Goal: Transaction & Acquisition: Purchase product/service

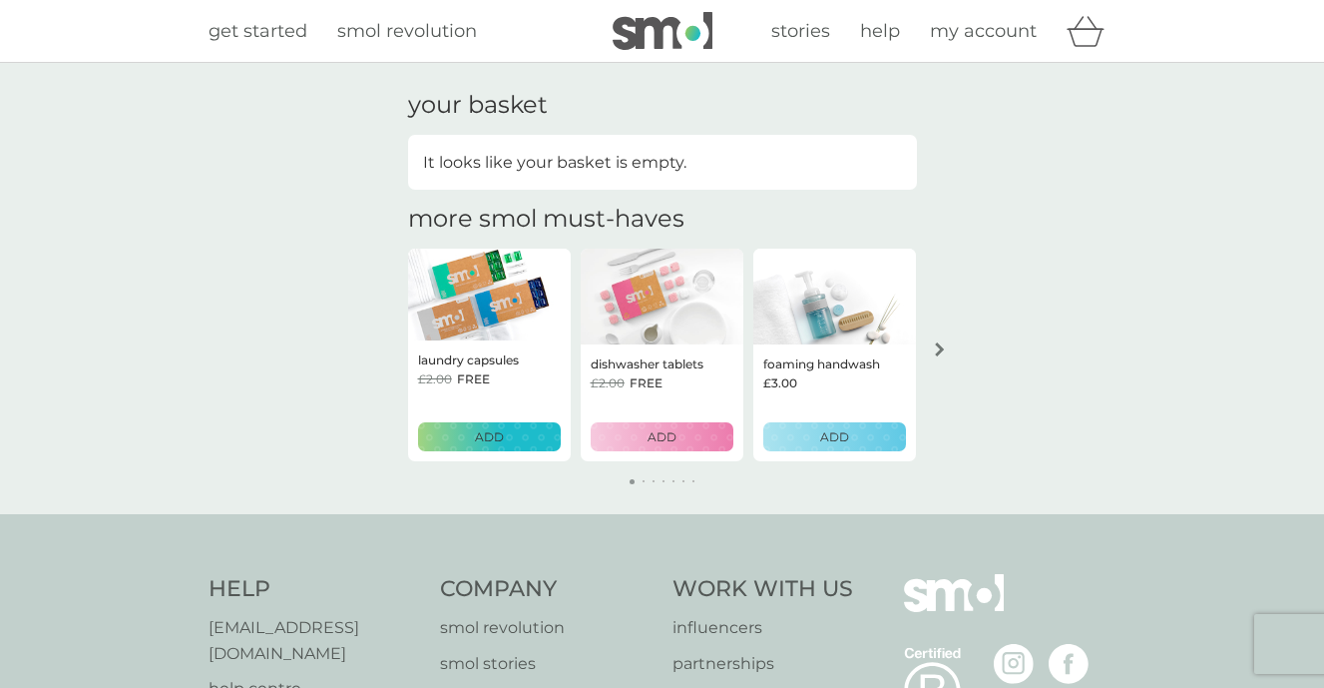
click at [932, 352] on div "arrow right" at bounding box center [940, 349] width 16 height 14
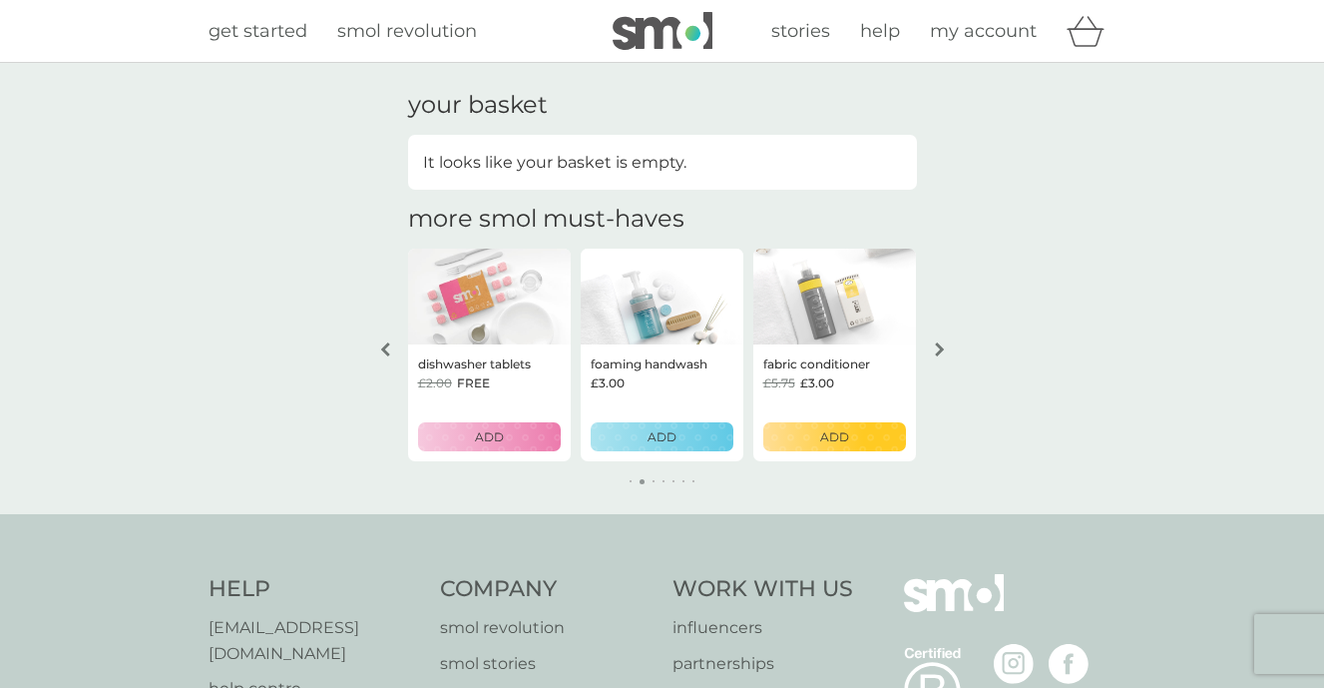
click at [932, 352] on div "arrow right" at bounding box center [940, 349] width 16 height 14
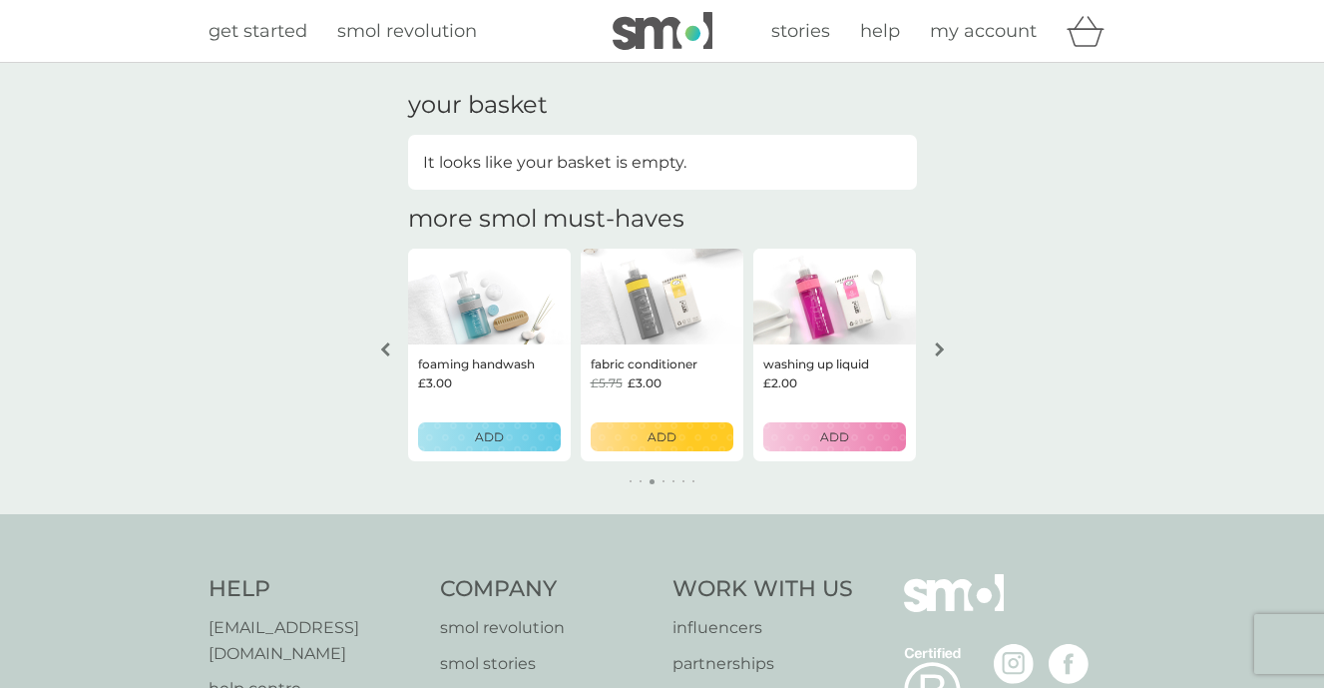
click at [932, 352] on div "arrow right" at bounding box center [940, 349] width 16 height 14
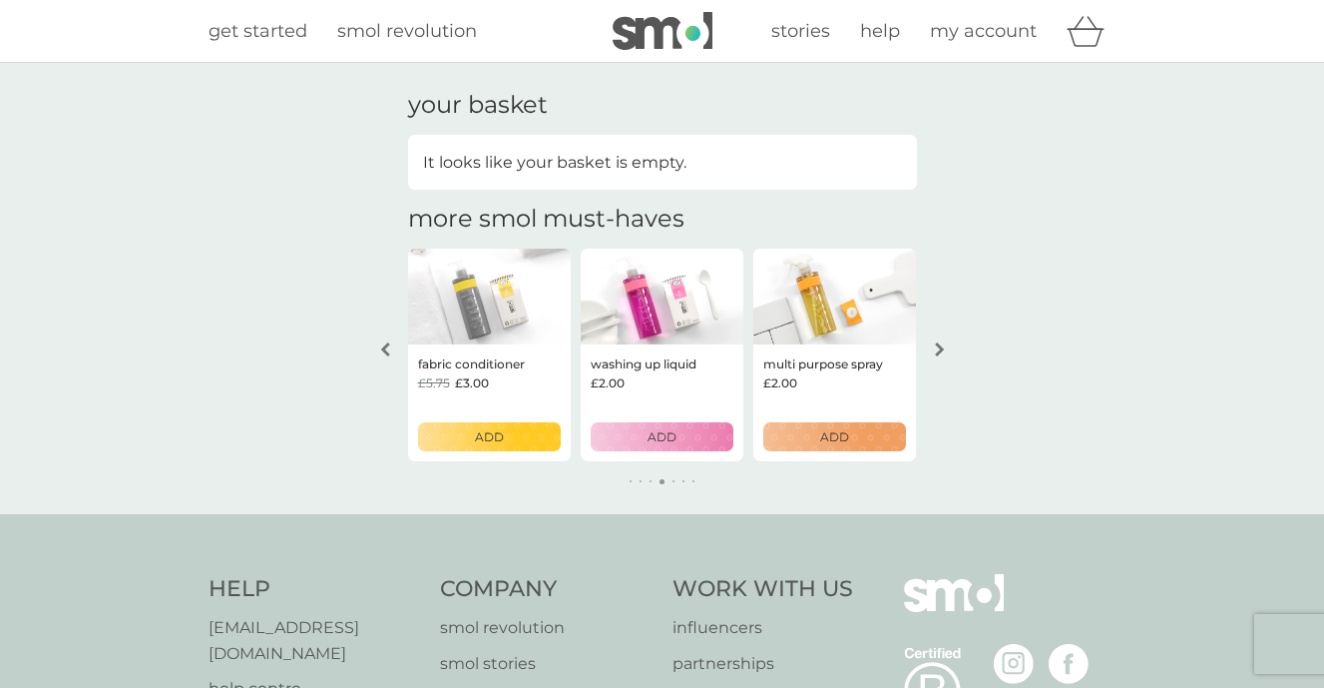
click at [284, 31] on span "get started" at bounding box center [258, 31] width 99 height 22
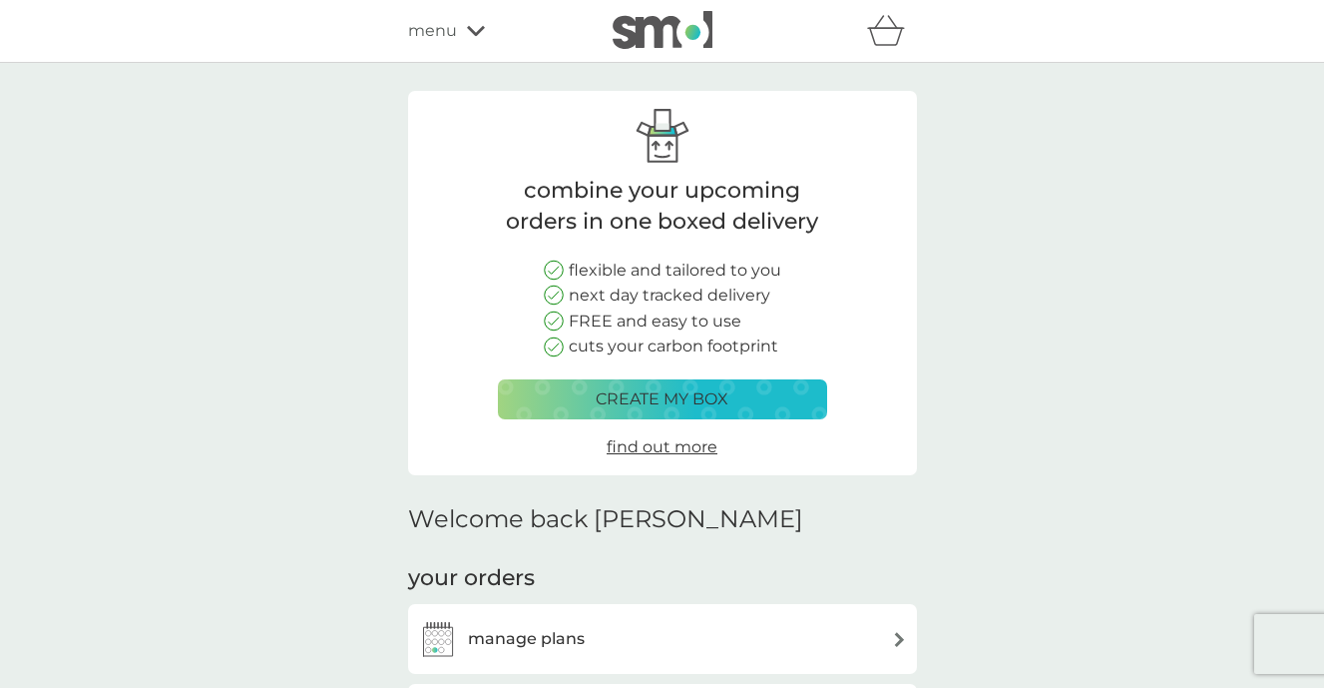
click at [490, 38] on div "menu" at bounding box center [493, 31] width 170 height 26
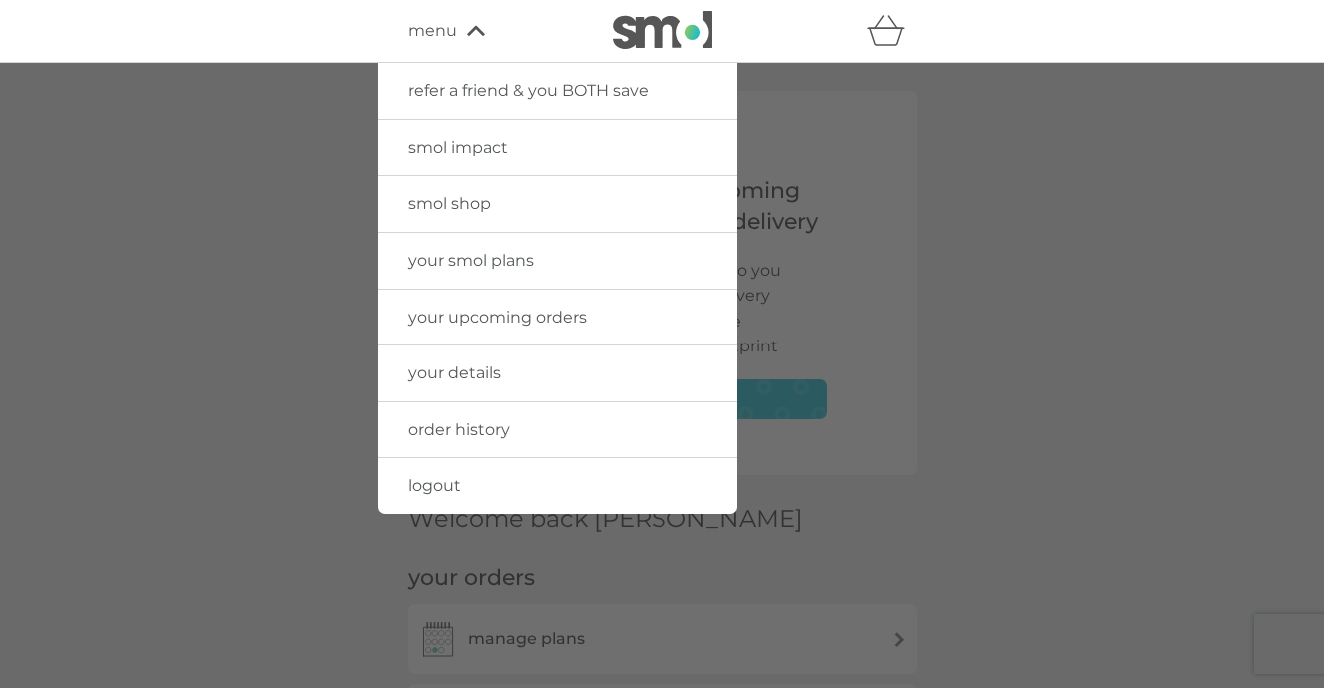
click at [461, 196] on span "smol shop" at bounding box center [449, 203] width 83 height 19
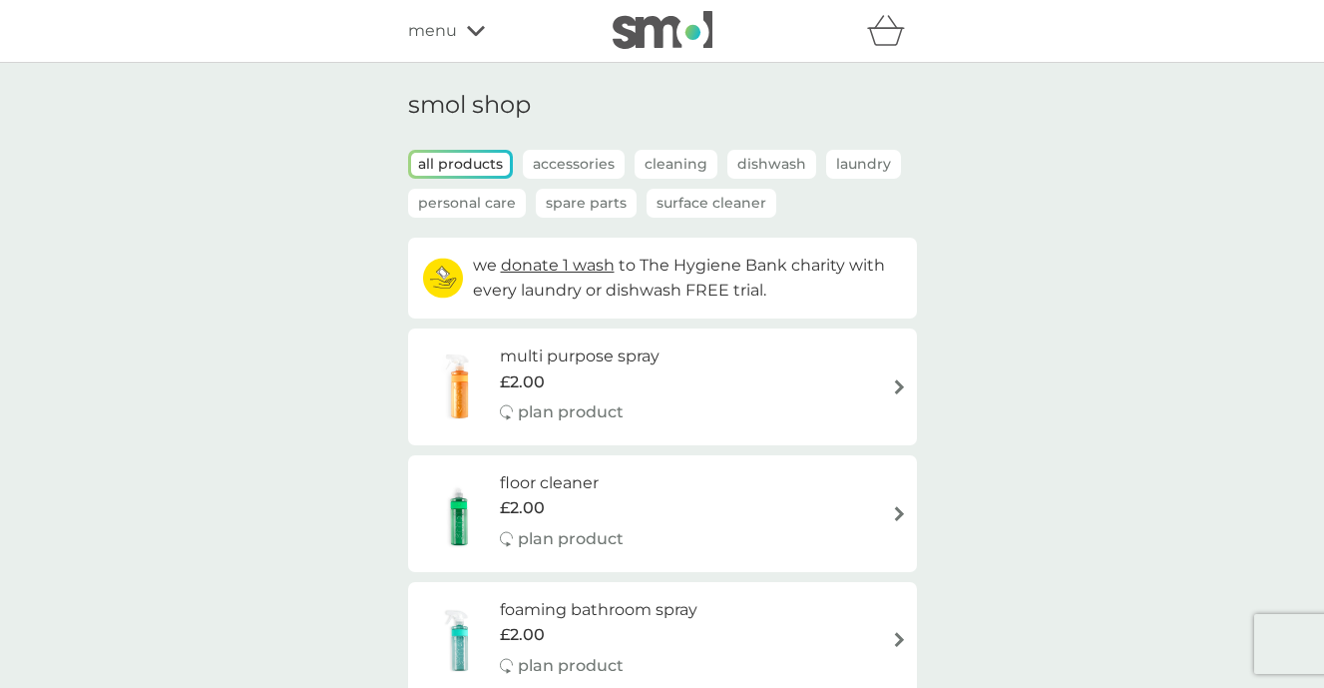
click at [584, 158] on p "Accessories" at bounding box center [574, 164] width 102 height 29
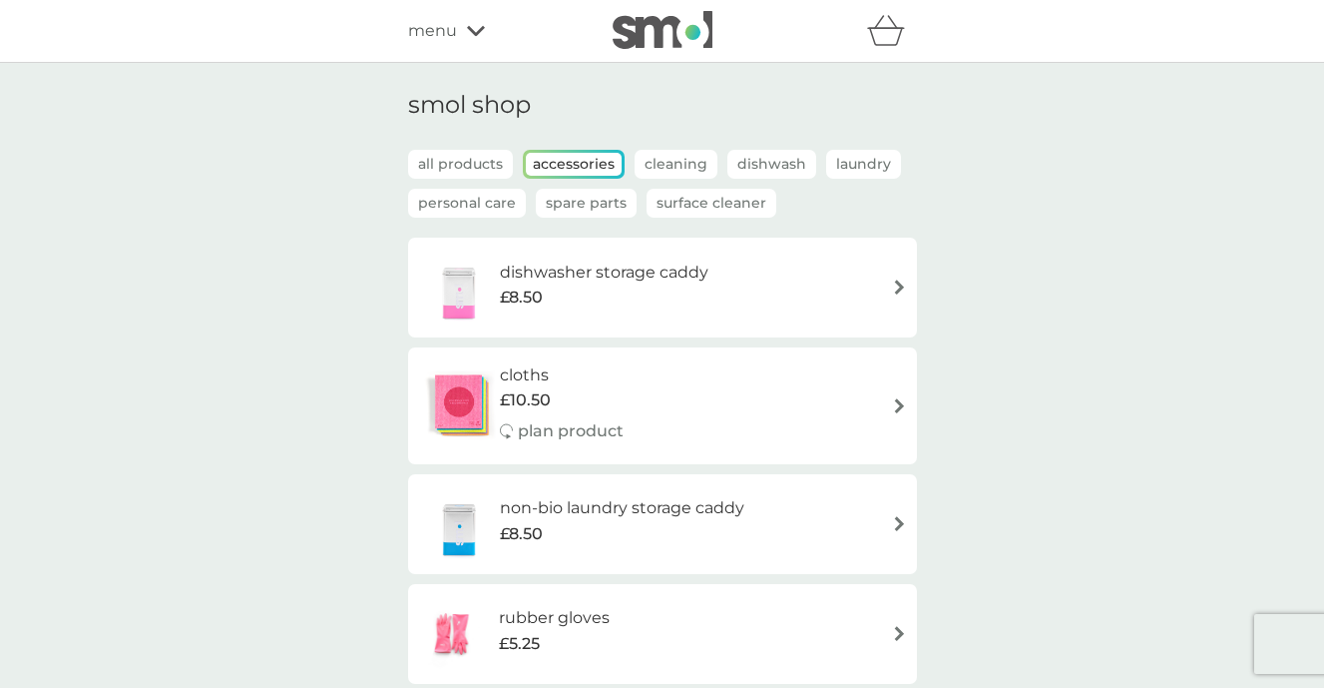
click at [681, 166] on p "Cleaning" at bounding box center [676, 164] width 83 height 29
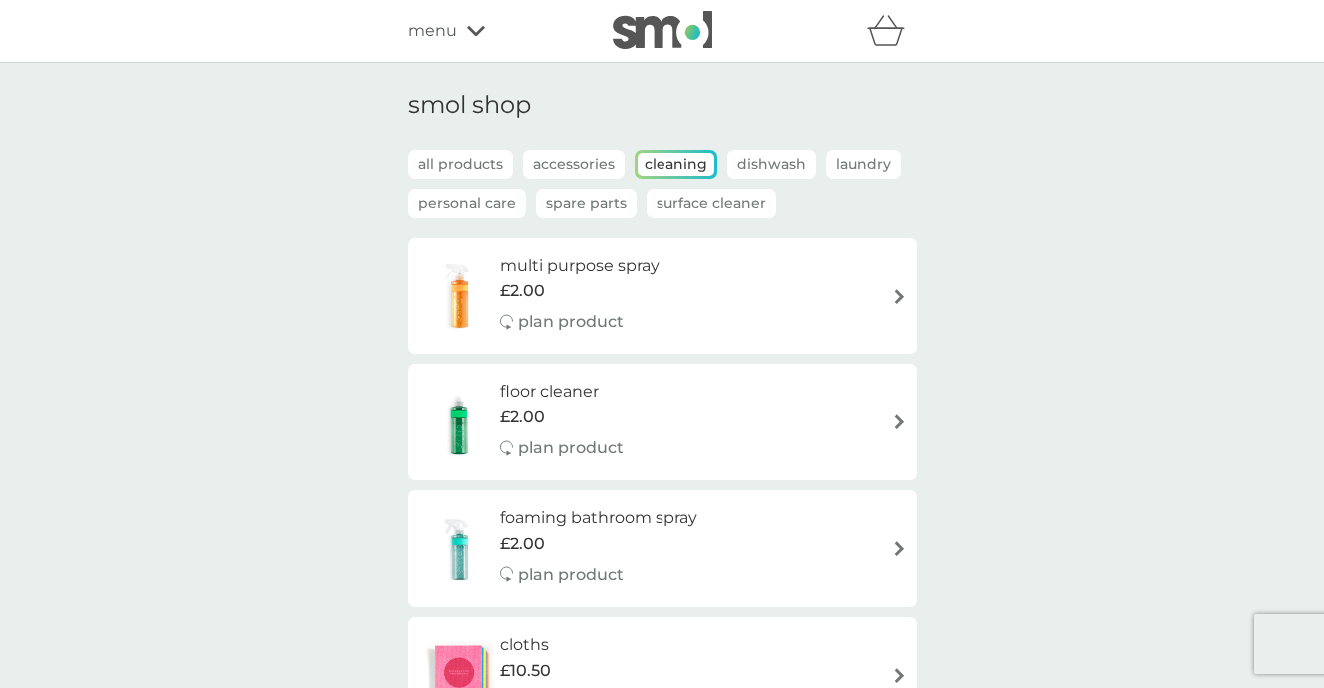
click at [888, 546] on div "foaming bathroom spray £2.00 plan product" at bounding box center [662, 548] width 489 height 87
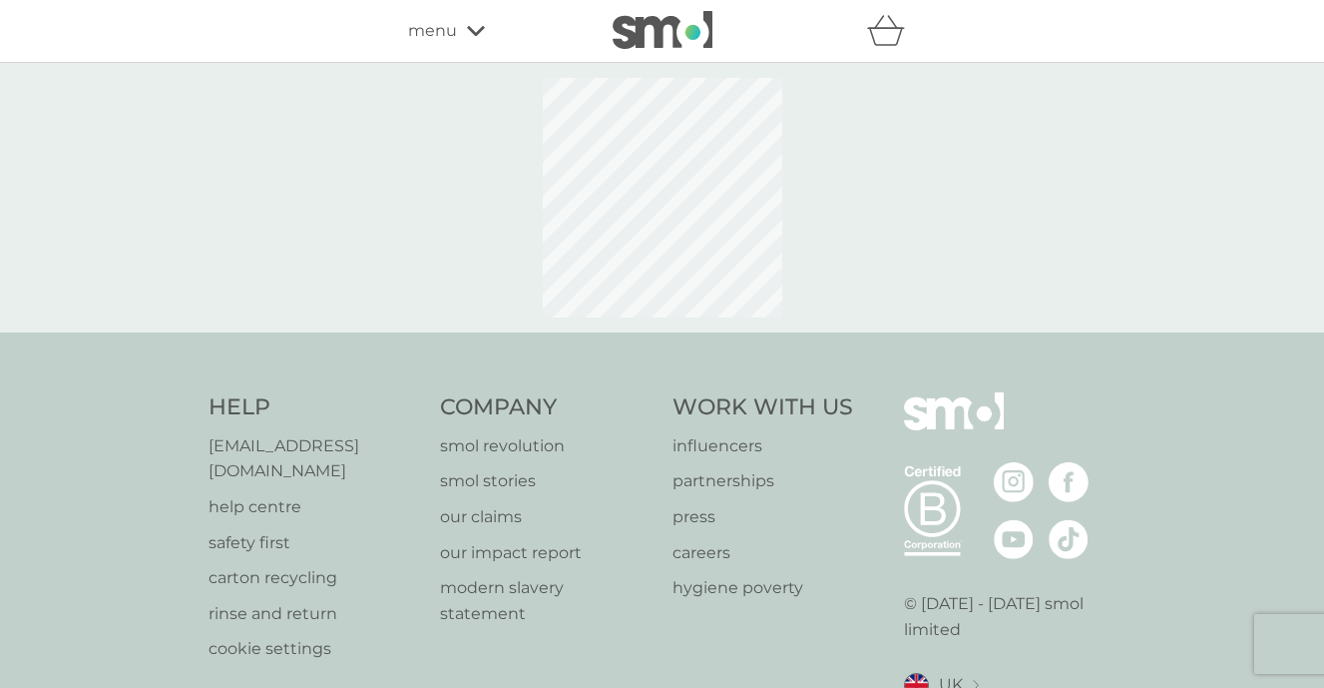
select select "182"
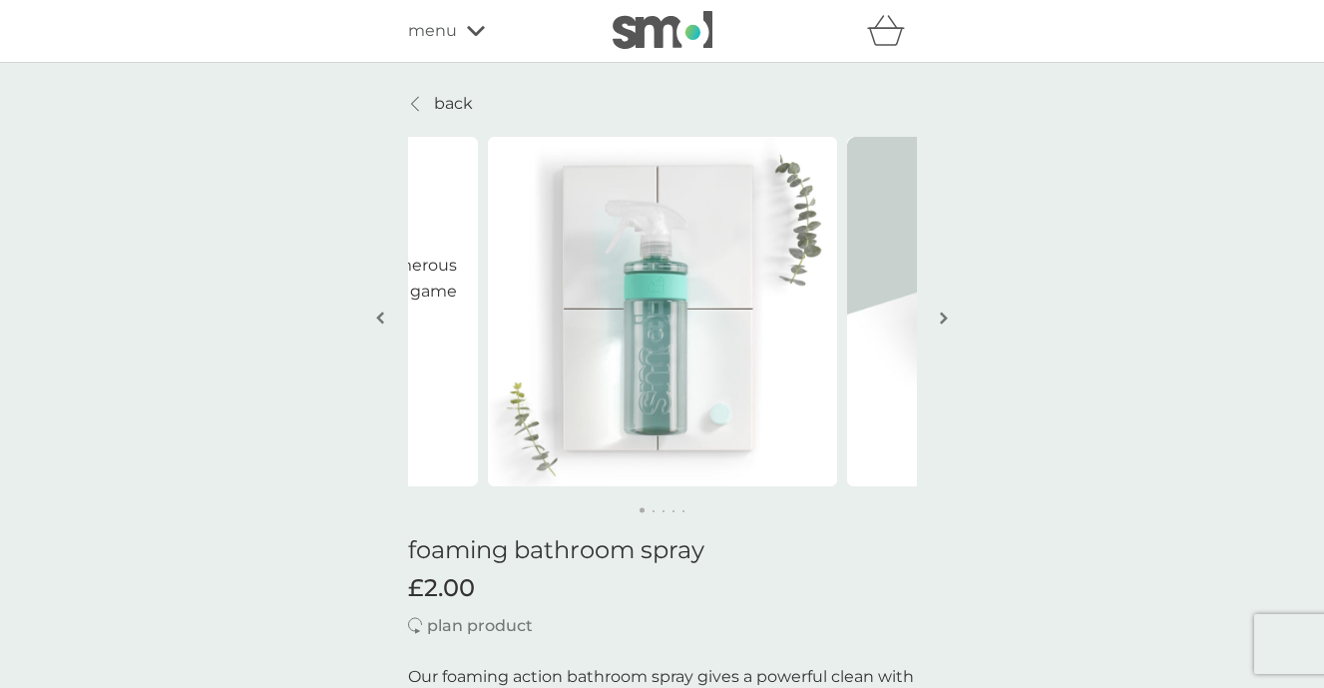
click at [444, 104] on p "back" at bounding box center [453, 104] width 39 height 26
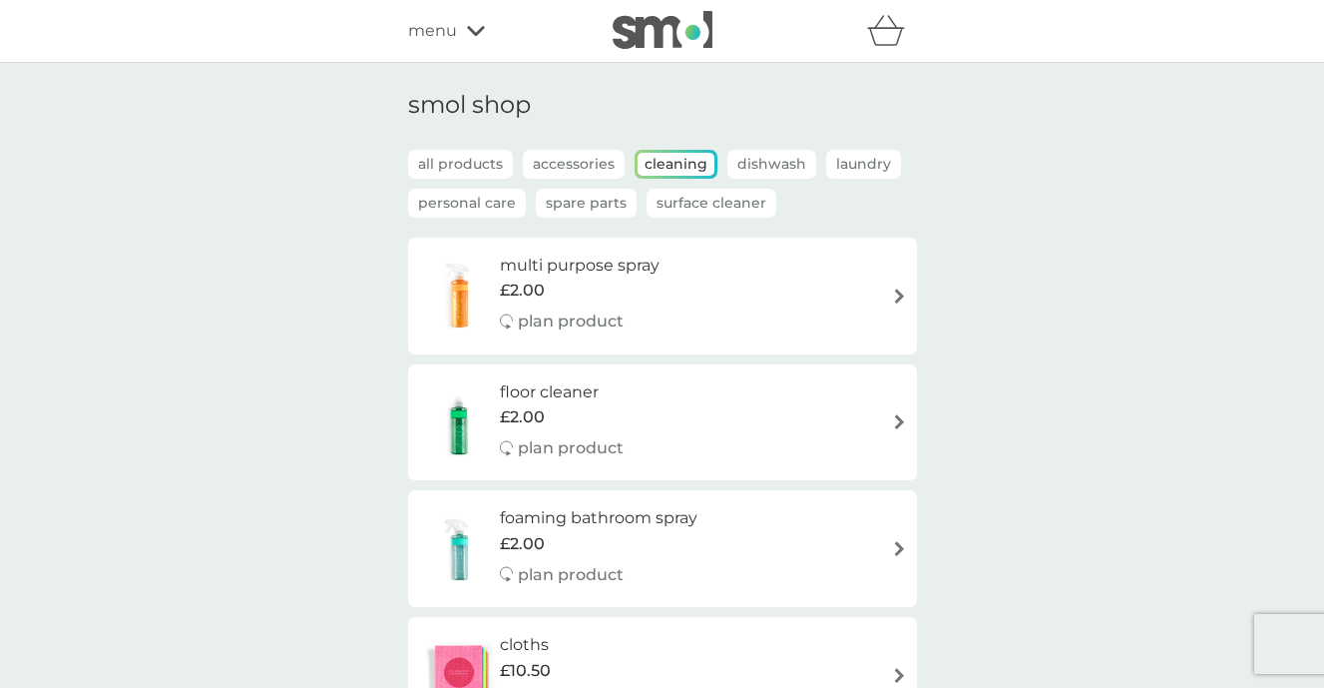
click at [588, 211] on p "Spare Parts" at bounding box center [586, 203] width 101 height 29
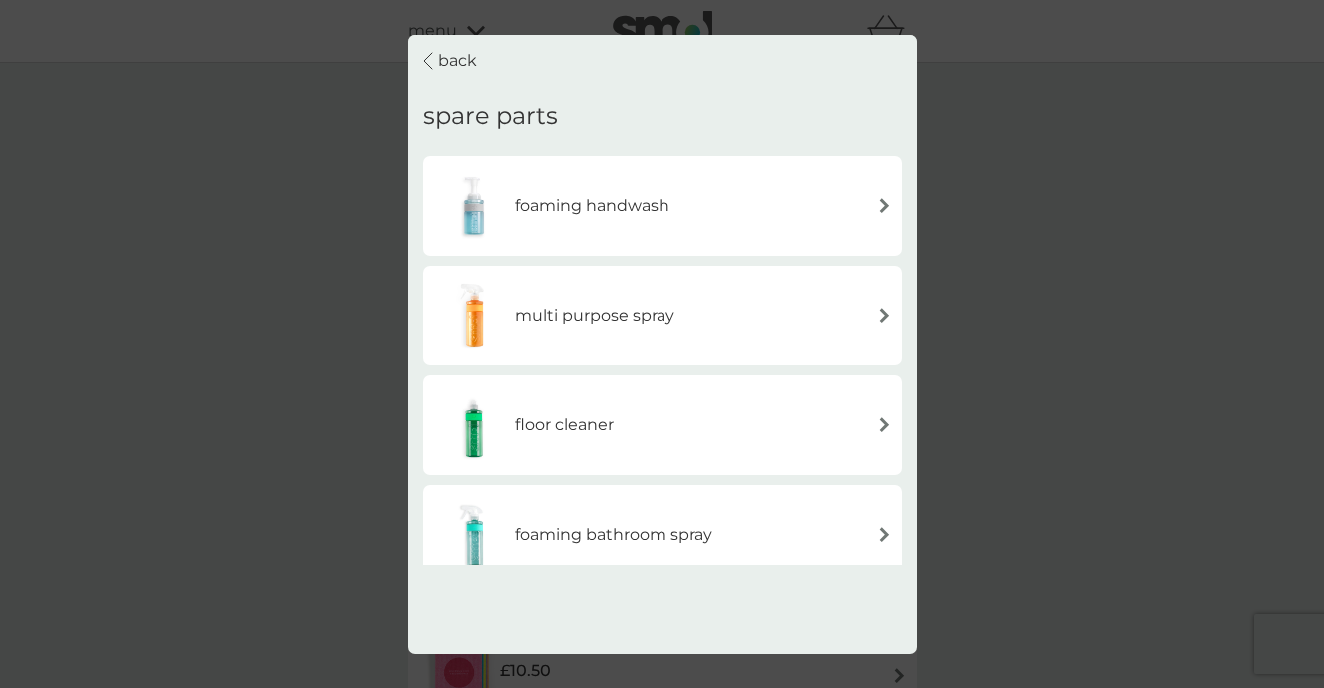
click at [886, 203] on img at bounding box center [884, 205] width 15 height 15
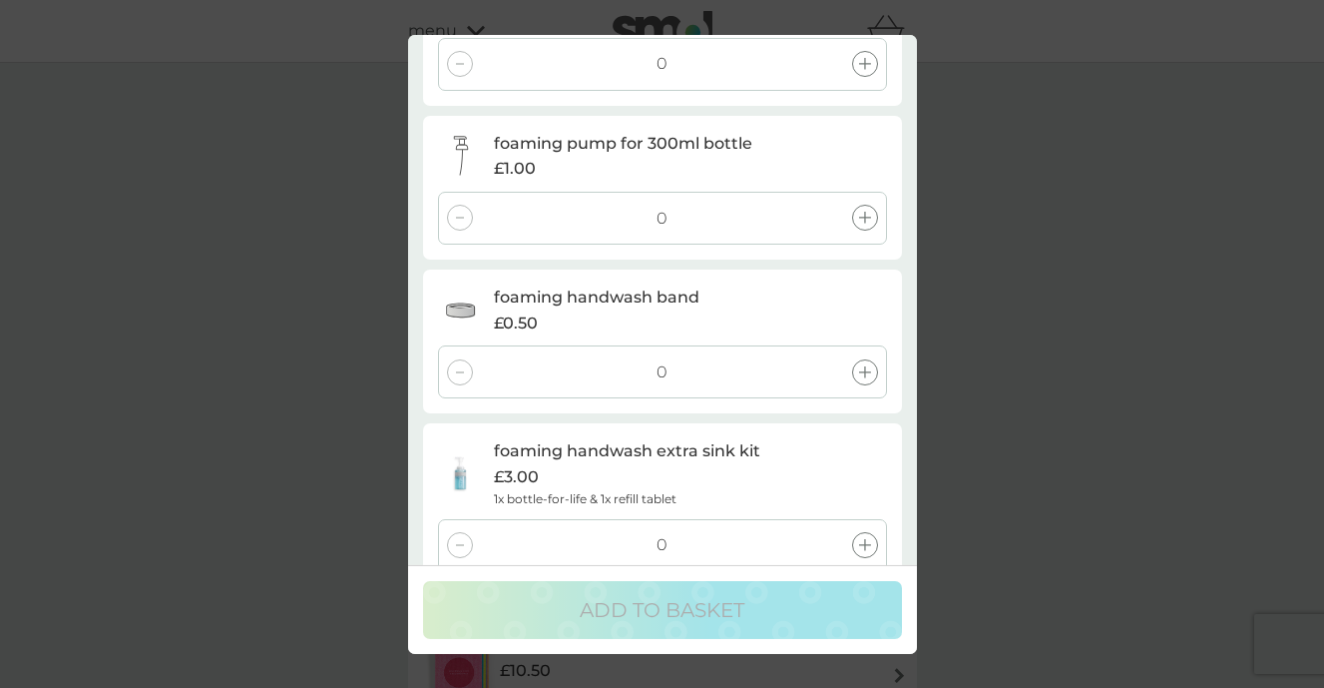
scroll to position [236, 0]
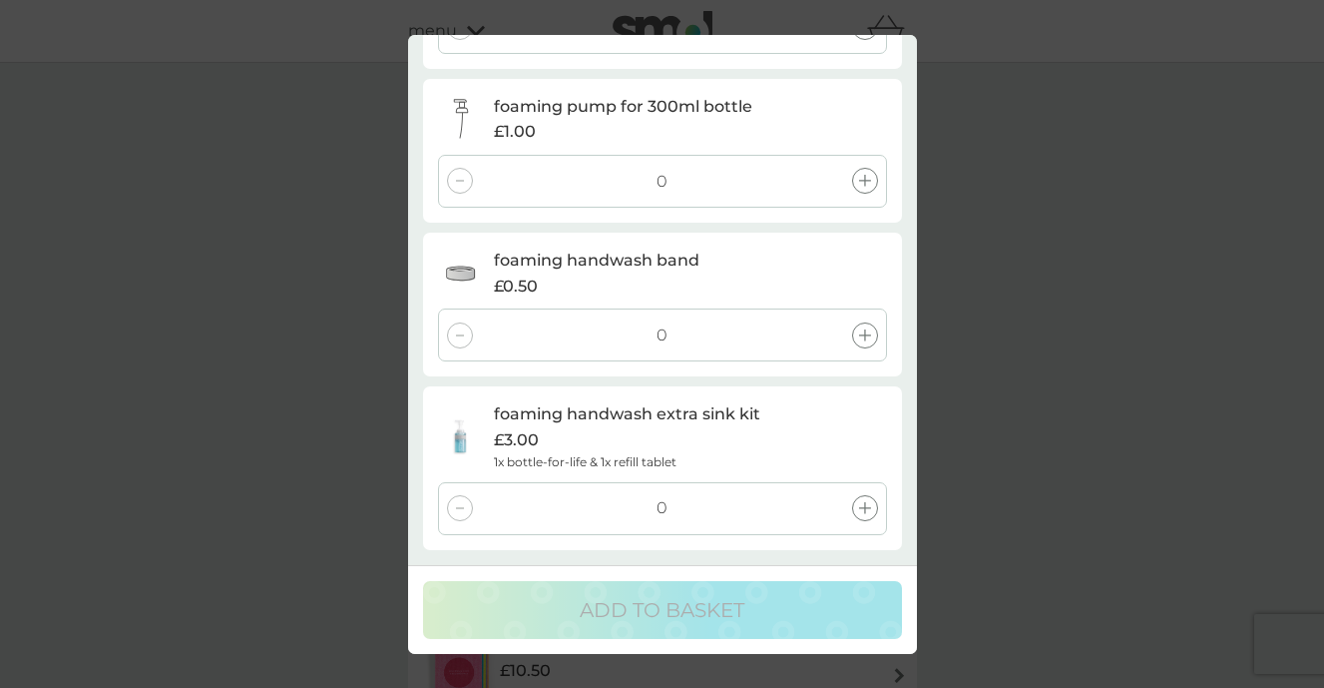
click at [873, 505] on div at bounding box center [865, 508] width 26 height 26
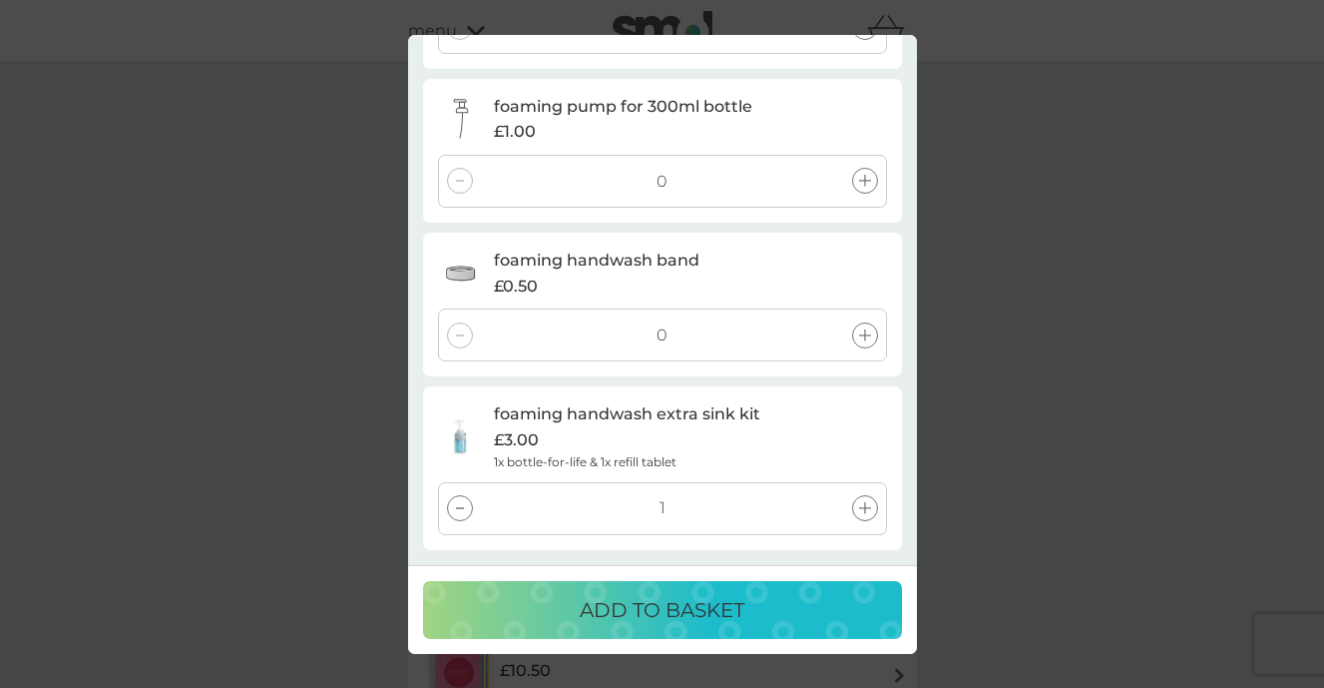
click at [873, 505] on div at bounding box center [865, 508] width 26 height 26
click at [793, 601] on div "ADD TO BASKET" at bounding box center [662, 610] width 439 height 32
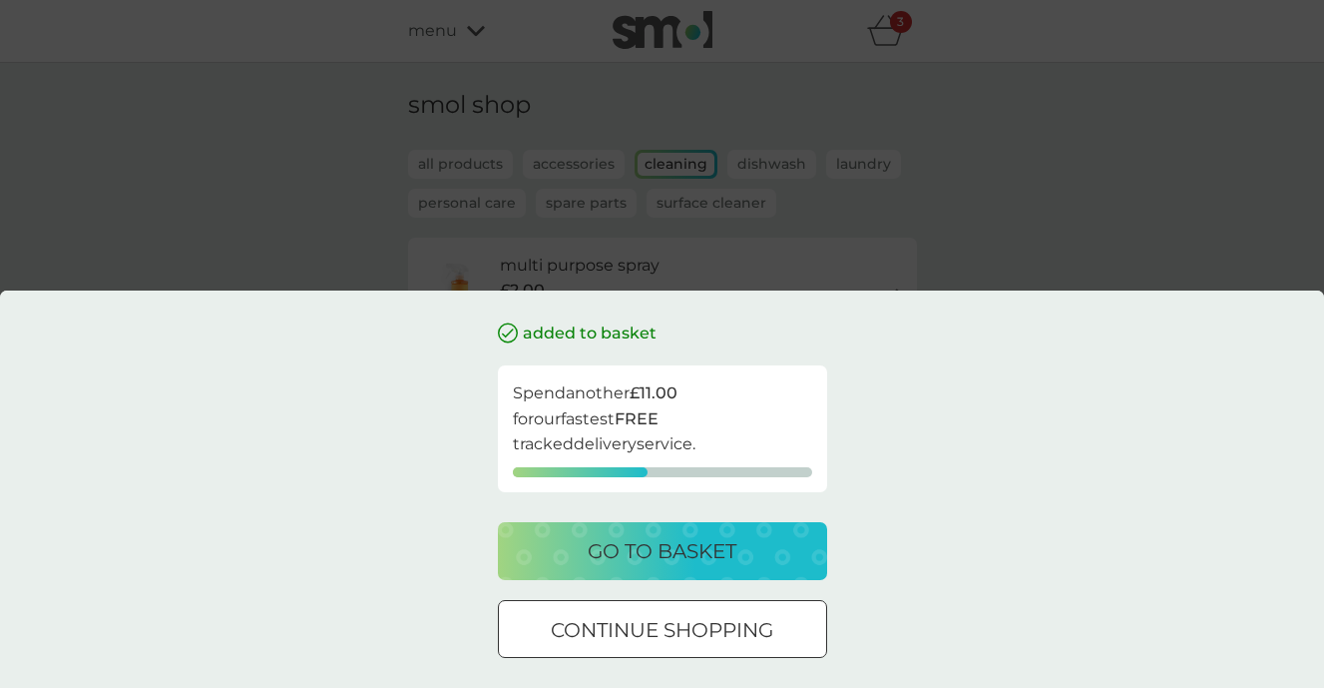
click at [719, 556] on p "go to basket" at bounding box center [662, 551] width 149 height 32
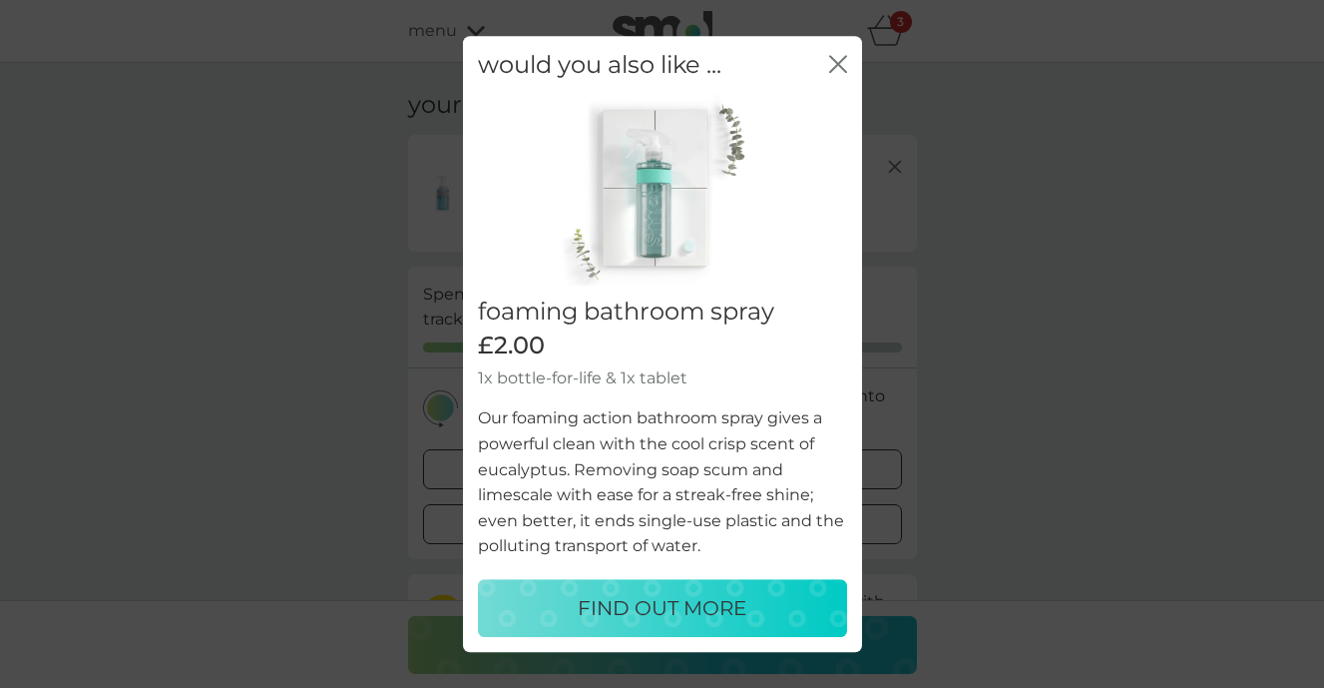
click at [846, 67] on icon "close" at bounding box center [838, 64] width 18 height 18
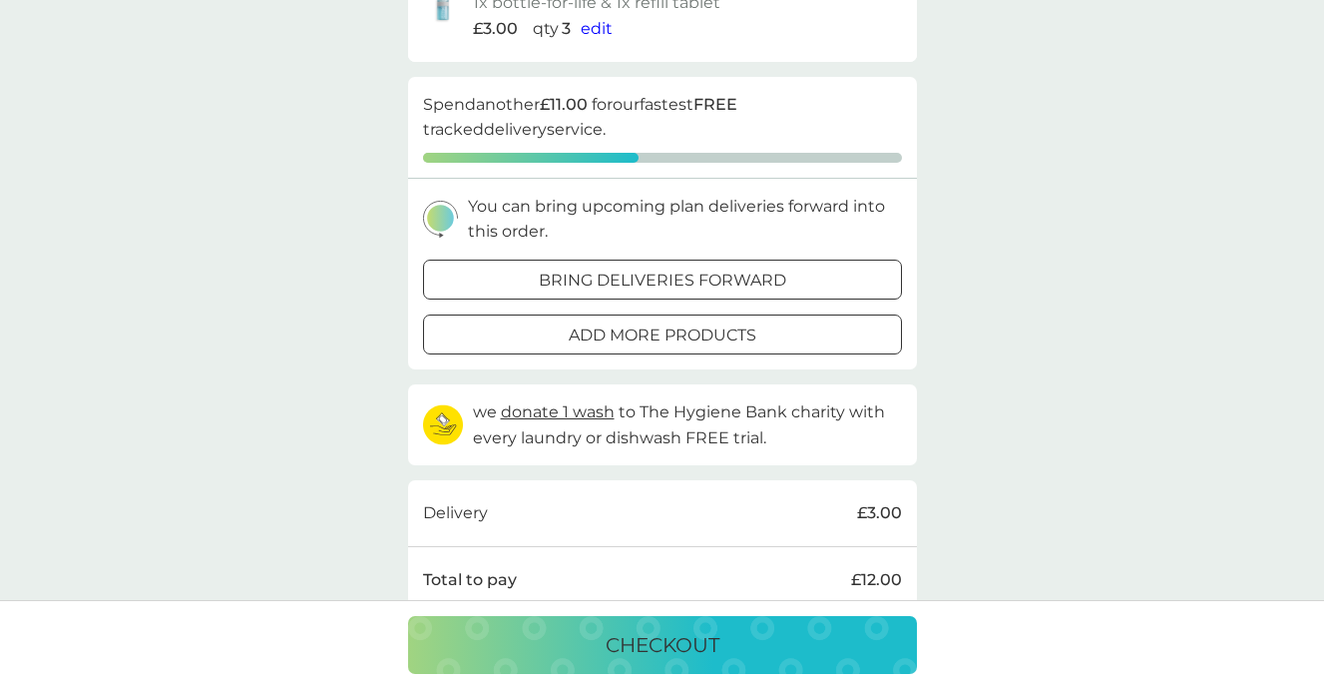
scroll to position [214, 0]
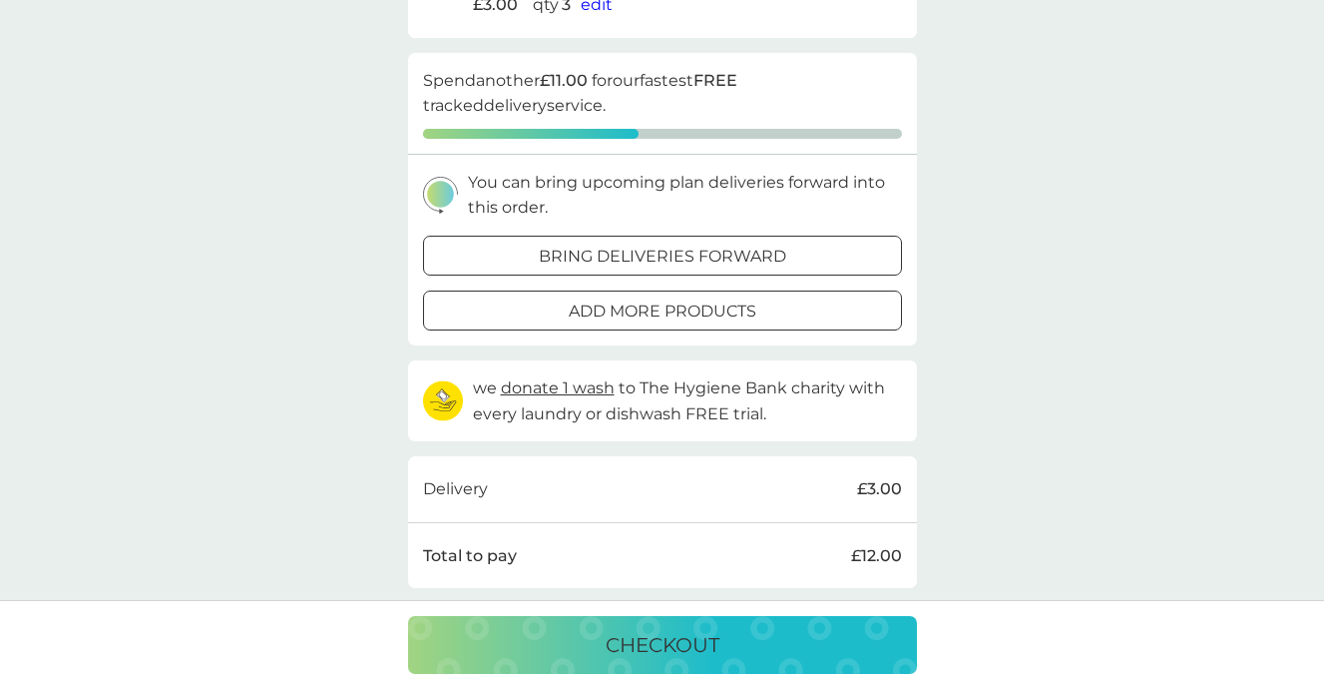
click at [723, 263] on p "bring deliveries forward" at bounding box center [663, 257] width 248 height 26
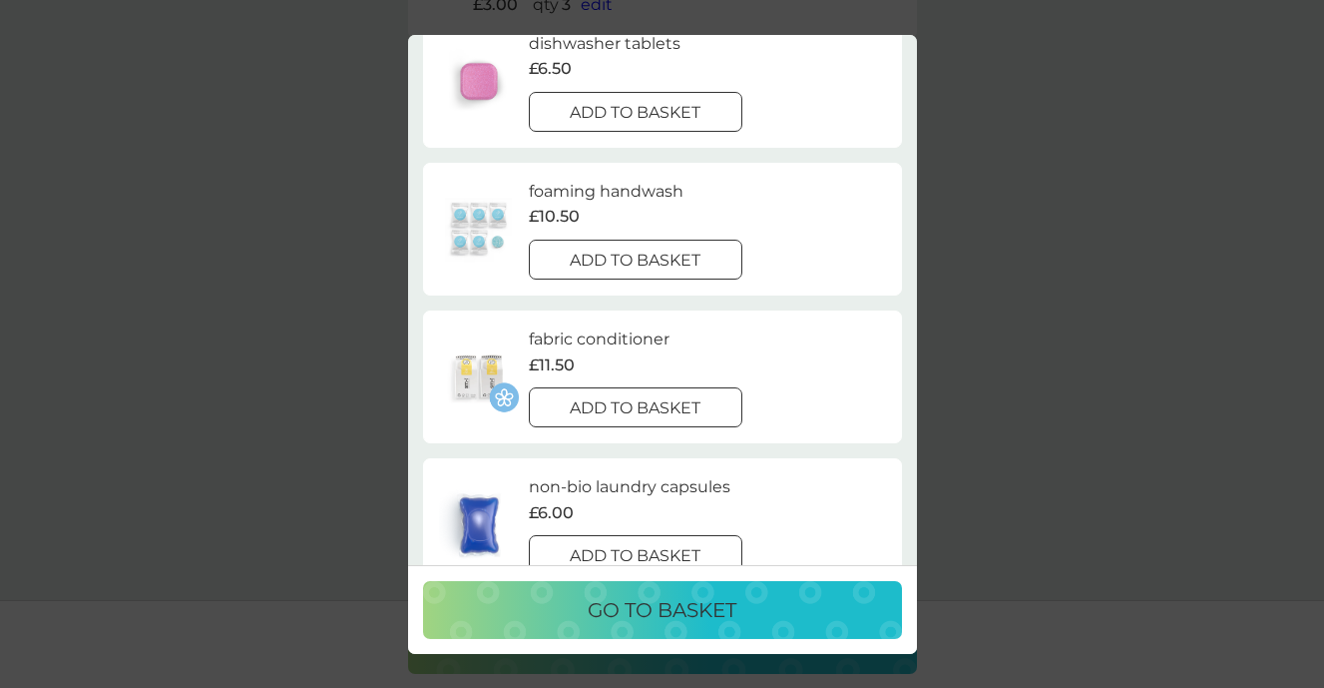
scroll to position [708, 0]
click at [676, 252] on p "add to basket" at bounding box center [635, 257] width 131 height 26
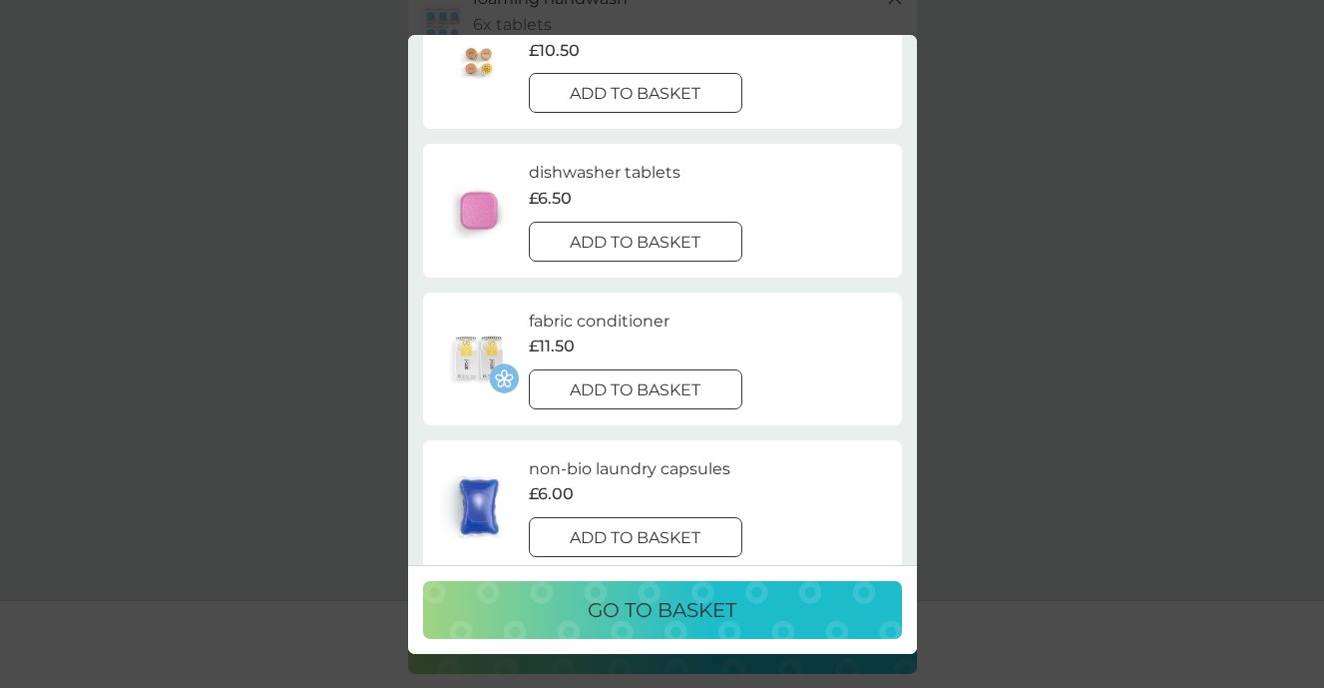
scroll to position [640, 0]
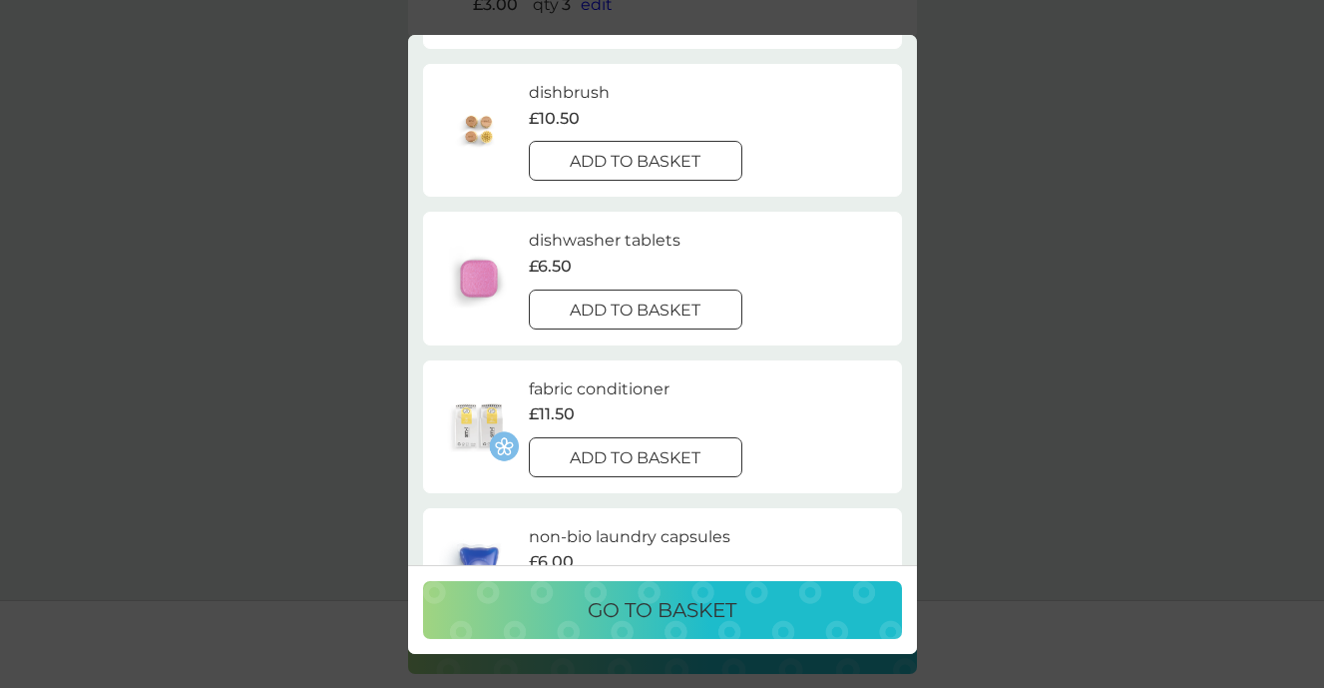
click at [724, 610] on p "go to basket" at bounding box center [662, 610] width 149 height 32
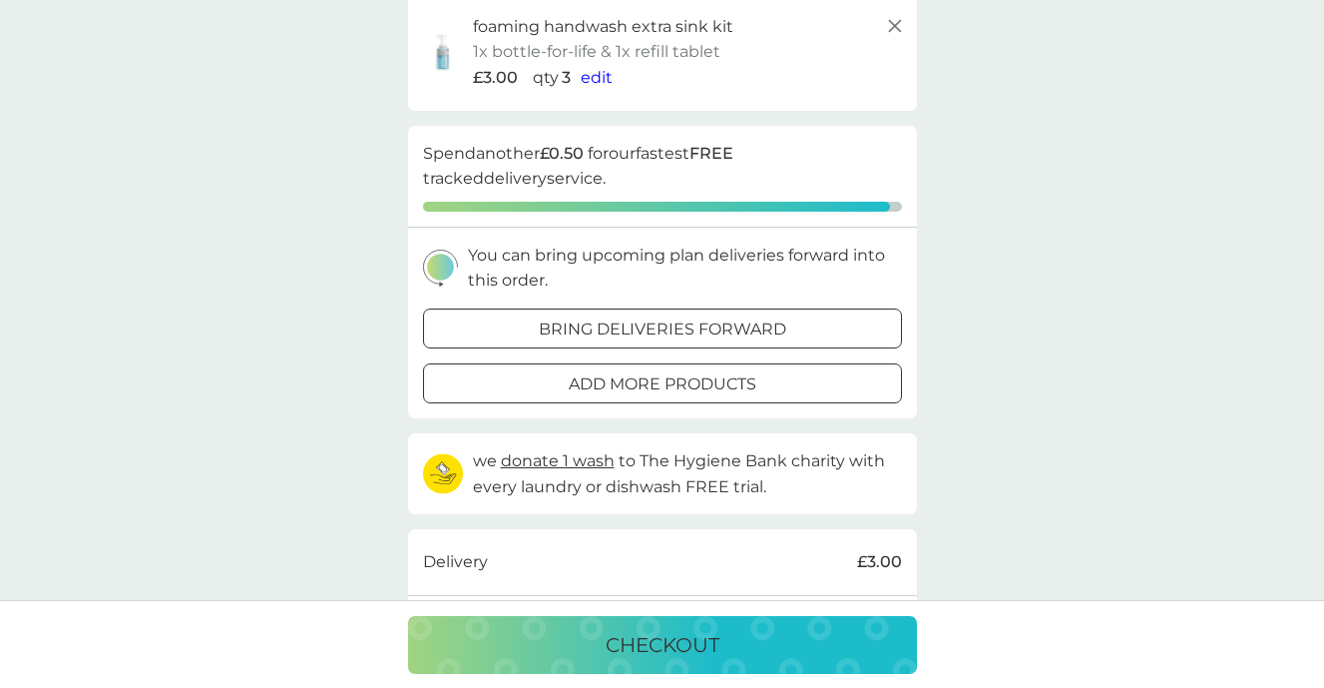
scroll to position [351, 0]
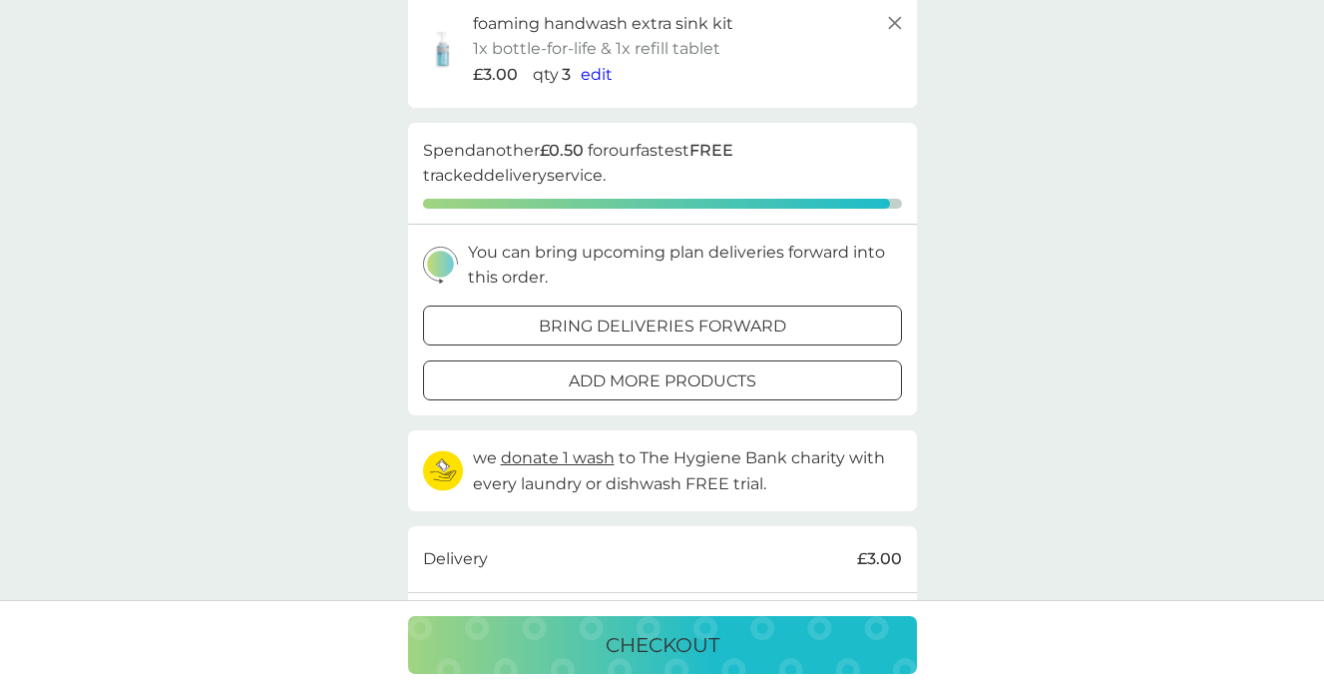
click at [777, 371] on div "add more products" at bounding box center [662, 381] width 477 height 26
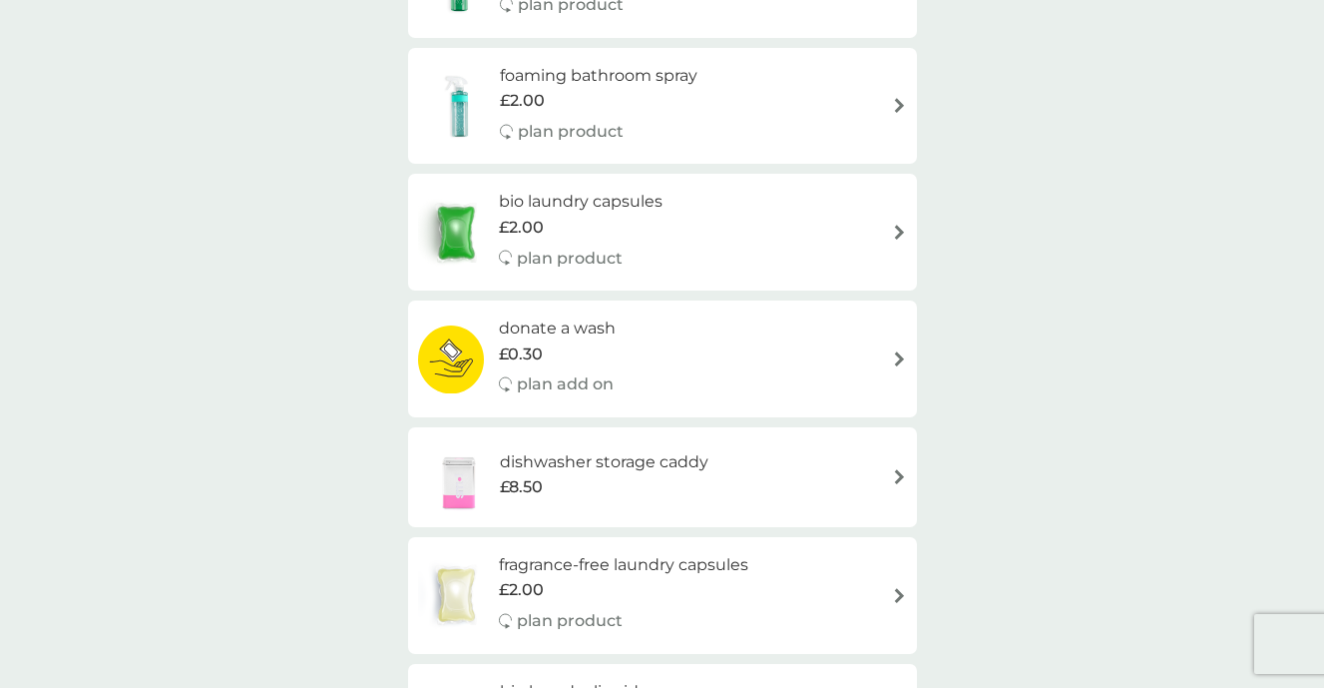
scroll to position [538, 0]
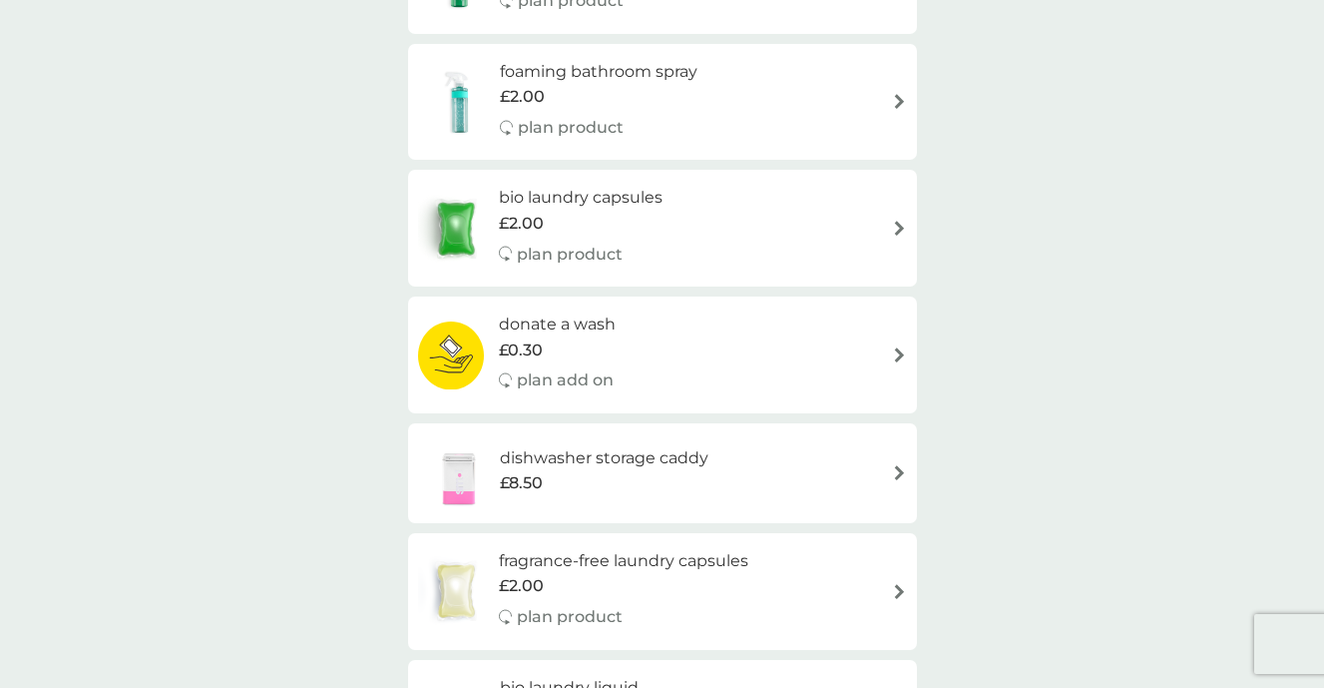
click at [889, 358] on div "donate a wash £0.30 plan add on" at bounding box center [662, 354] width 489 height 87
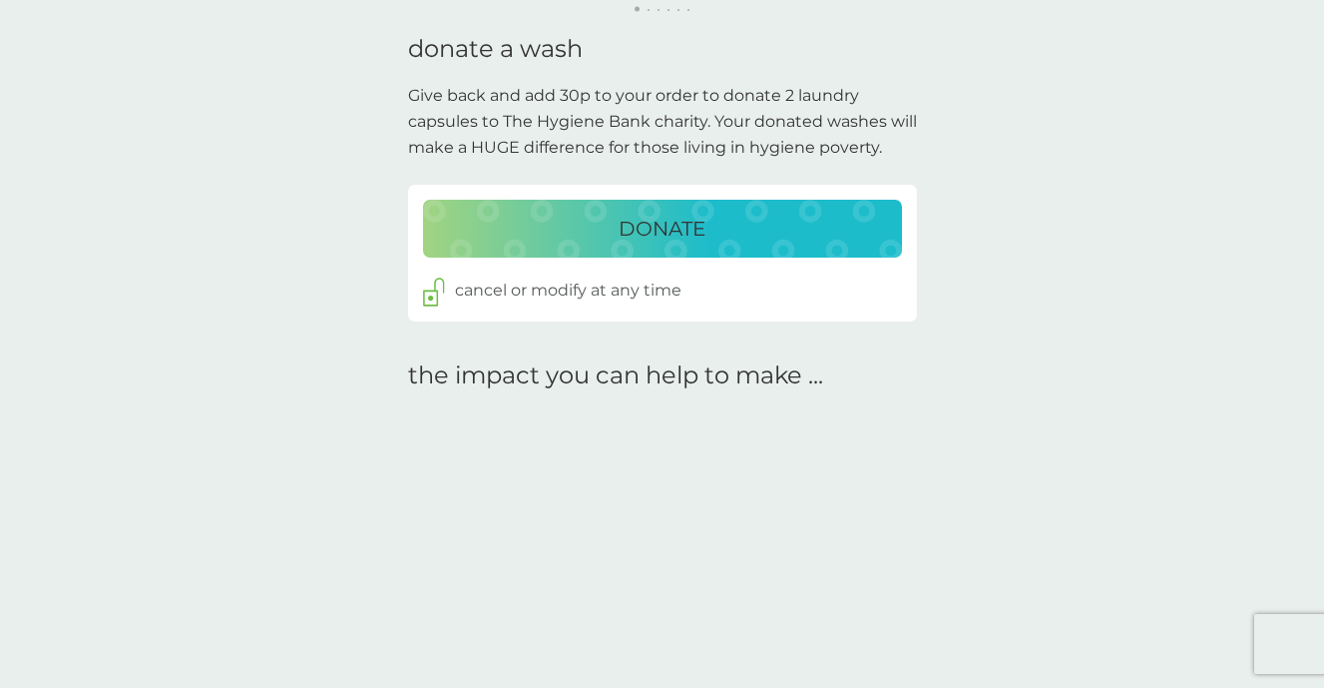
scroll to position [503, 0]
click at [714, 238] on div "DONATE" at bounding box center [662, 227] width 439 height 32
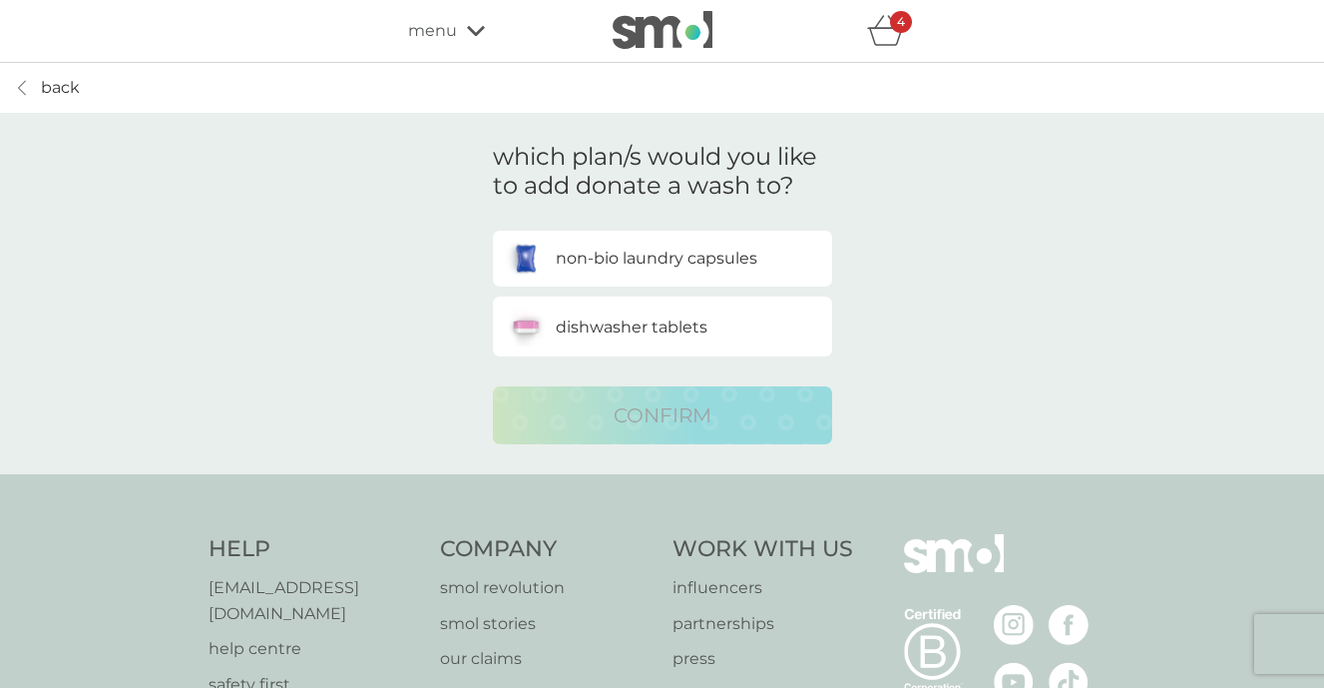
click at [32, 91] on link "back" at bounding box center [47, 88] width 65 height 26
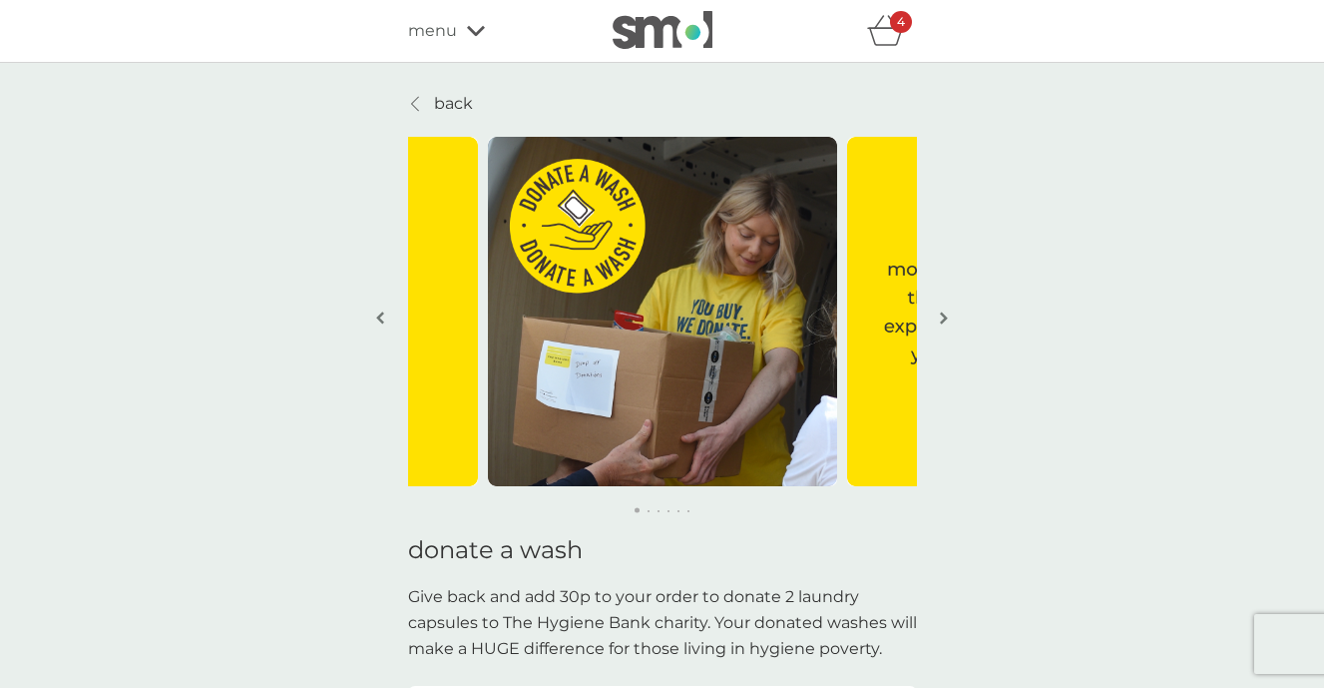
click at [436, 105] on p "back" at bounding box center [453, 104] width 39 height 26
